Goal: Book appointment/travel/reservation

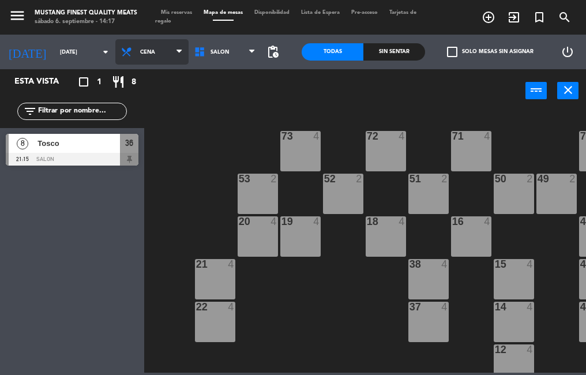
click at [142, 56] on span "Cena" at bounding box center [151, 51] width 73 height 25
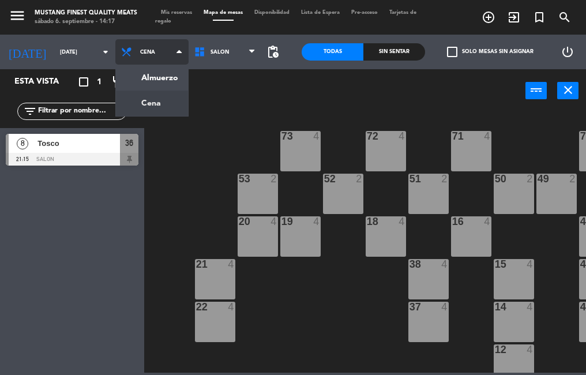
click at [146, 115] on ng-component "menu Mustang Finest Quality Meats [DATE] 6. septiembre - 14:17 Mis reservas Map…" at bounding box center [293, 186] width 586 height 372
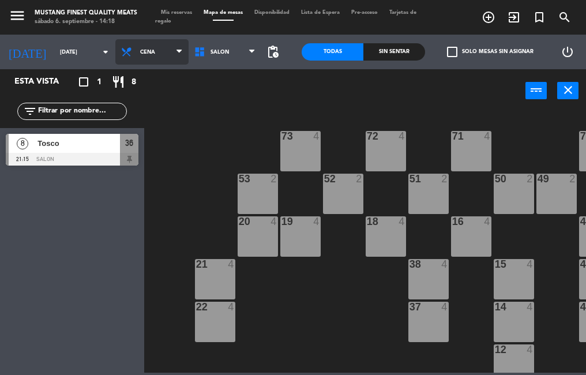
click at [165, 54] on span "Cena" at bounding box center [151, 51] width 73 height 25
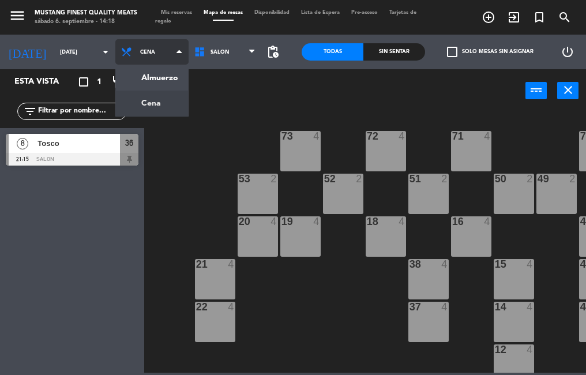
click at [159, 78] on ng-component "menu Mustang Finest Quality Meats [DATE] 6. septiembre - 14:18 Mis reservas Map…" at bounding box center [293, 186] width 586 height 372
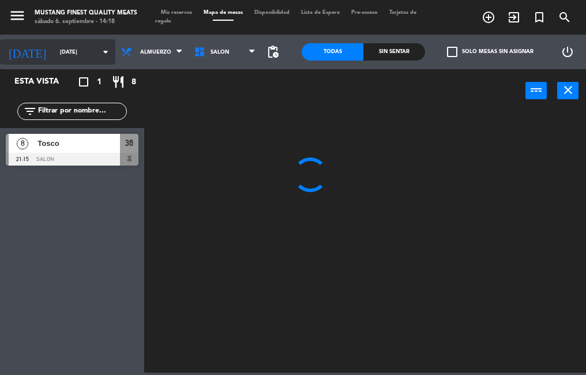
click at [74, 52] on input "[DATE]" at bounding box center [91, 52] width 75 height 18
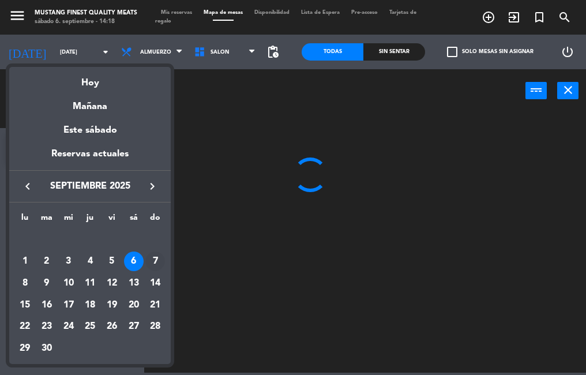
click at [153, 258] on div "7" at bounding box center [155, 261] width 20 height 20
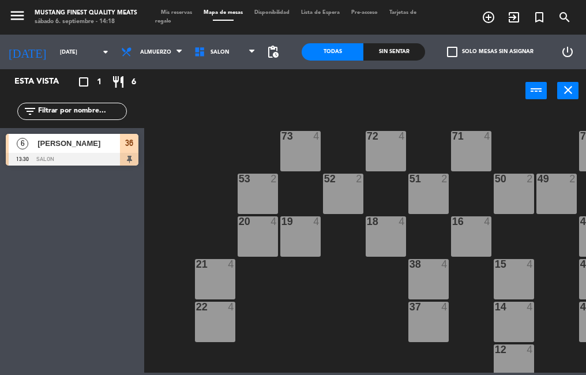
click at [70, 152] on div "[PERSON_NAME]" at bounding box center [78, 143] width 84 height 19
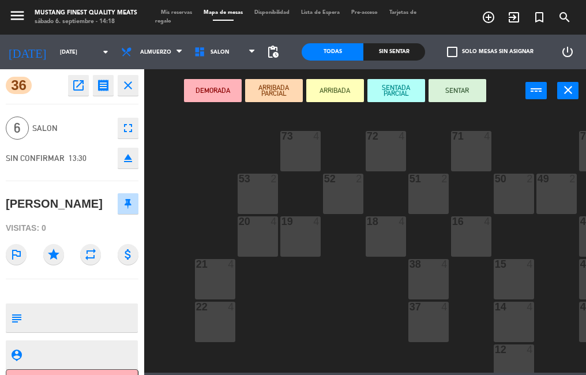
click at [326, 299] on div "73 4 72 4 71 4 69 8 70 4 80 8 50 2 53 2 52 2 51 2 49 2 68 6 81 8 18 4 16 4 19 4…" at bounding box center [368, 241] width 436 height 262
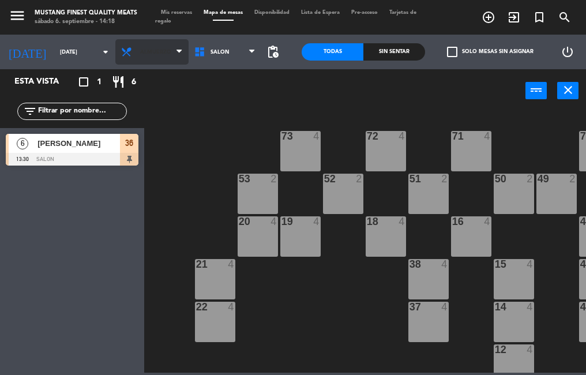
click at [150, 54] on span "Almuerzo" at bounding box center [155, 52] width 31 height 6
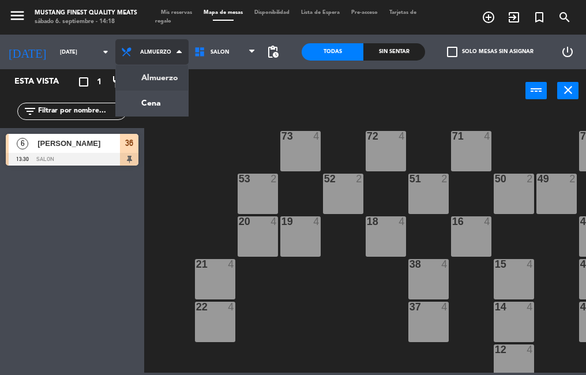
click at [163, 104] on ng-component "menu Mustang Finest Quality Meats [DATE] 6. septiembre - 14:18 Mis reservas Map…" at bounding box center [293, 186] width 586 height 372
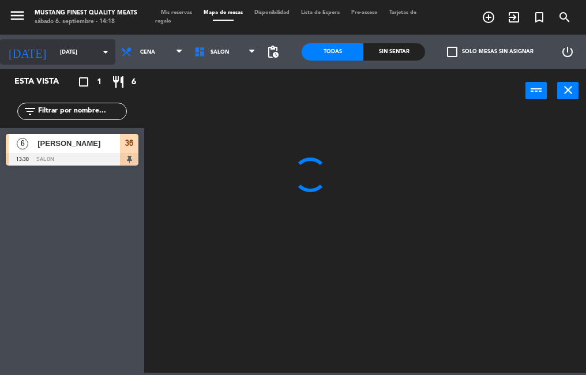
click at [79, 52] on input "[DATE]" at bounding box center [91, 52] width 75 height 18
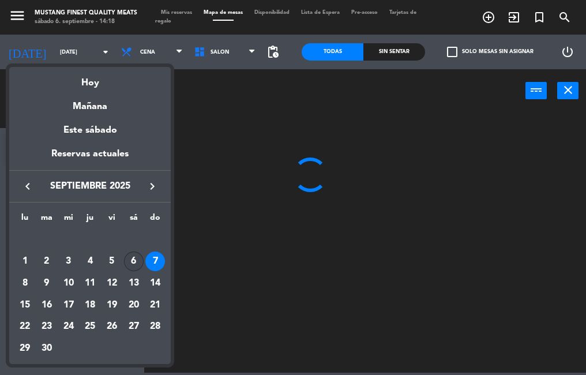
click at [131, 256] on div "6" at bounding box center [134, 261] width 20 height 20
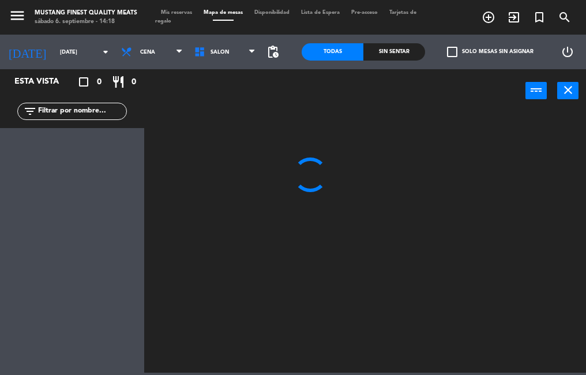
type input "[DATE]"
